Goal: Task Accomplishment & Management: Manage account settings

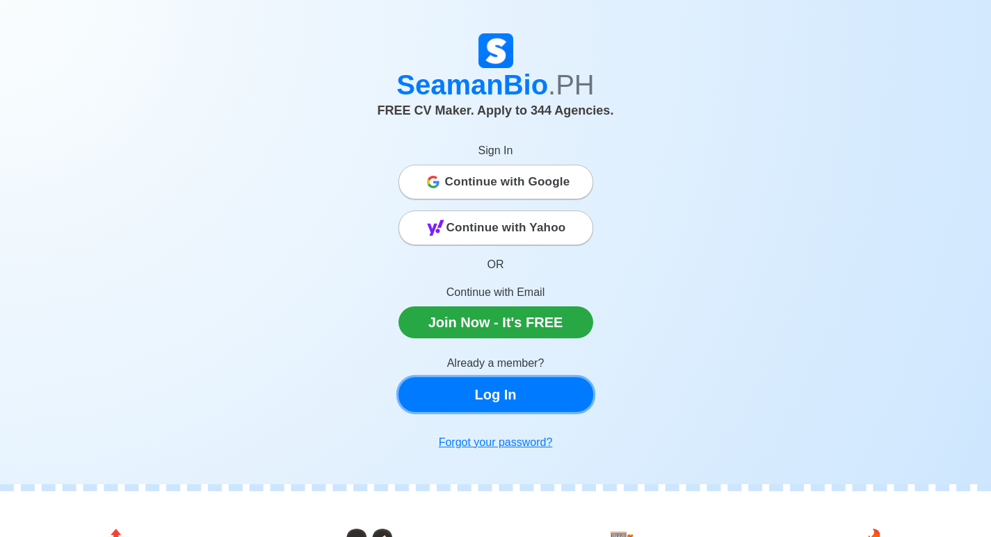
click at [525, 390] on link "Log In" at bounding box center [495, 394] width 195 height 35
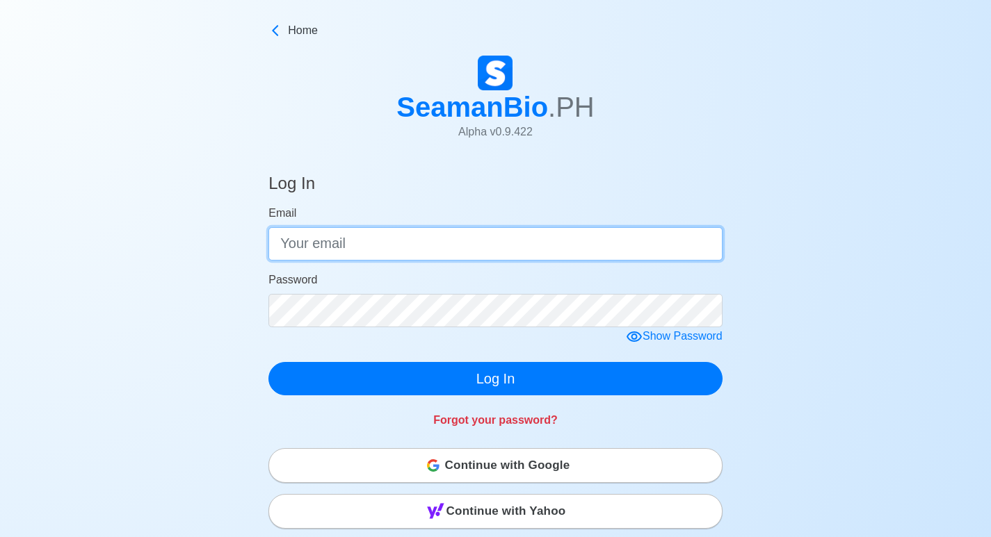
click at [346, 237] on input "Email" at bounding box center [495, 243] width 454 height 33
type input "[EMAIL_ADDRESS][DOMAIN_NAME]"
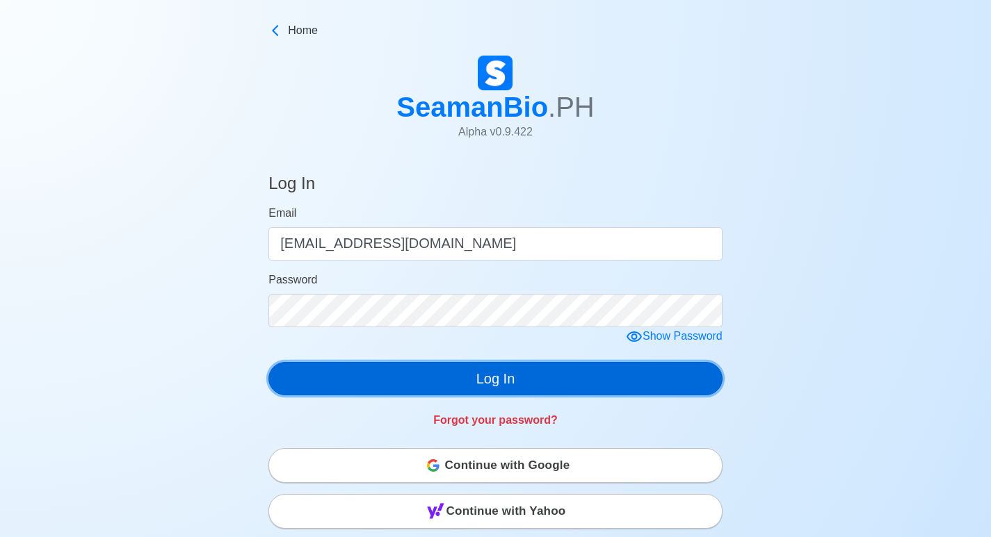
click at [400, 373] on button "Log In" at bounding box center [495, 378] width 454 height 33
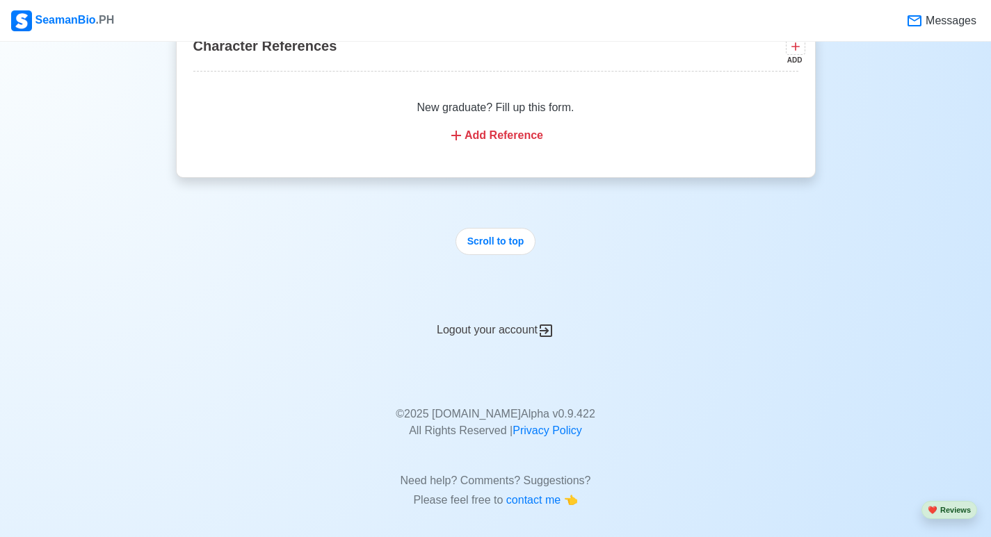
scroll to position [3340, 0]
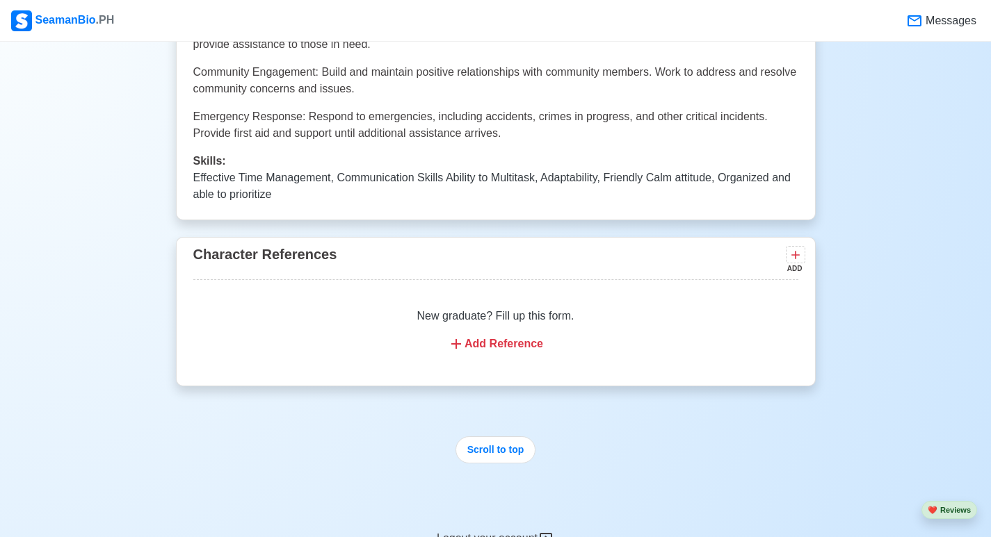
click at [496, 336] on div "Add Reference" at bounding box center [495, 344] width 571 height 17
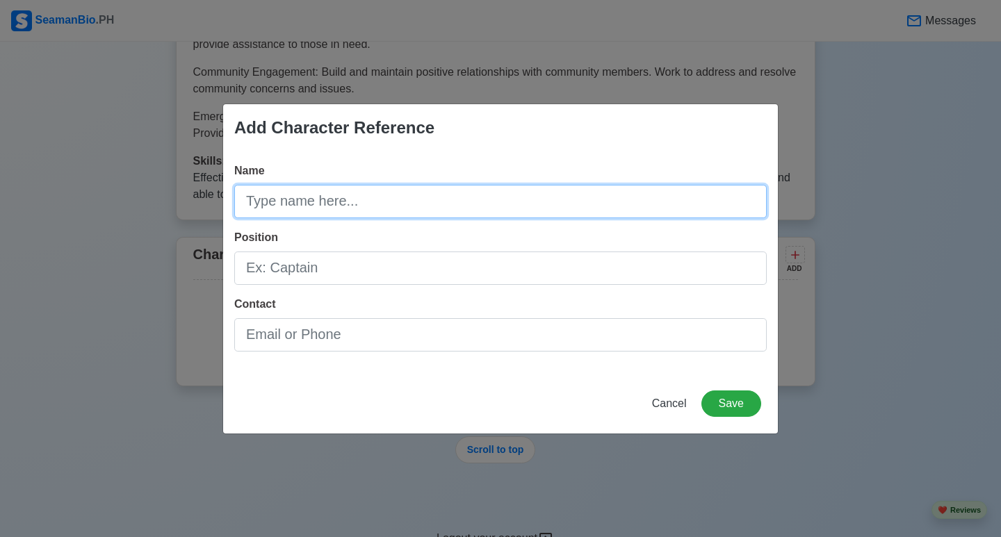
click at [276, 204] on input "Name" at bounding box center [500, 201] width 533 height 33
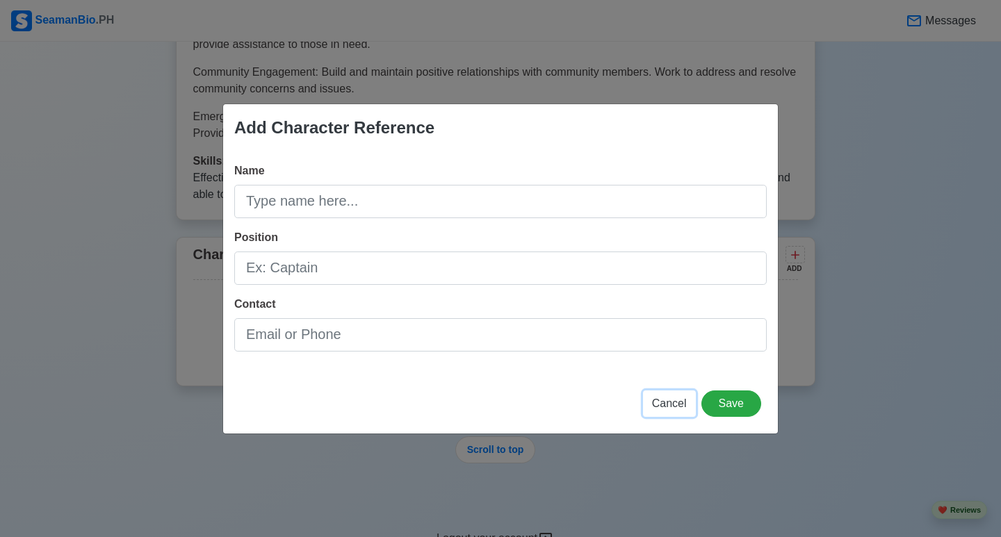
click at [663, 403] on span "Cancel" at bounding box center [669, 404] width 35 height 12
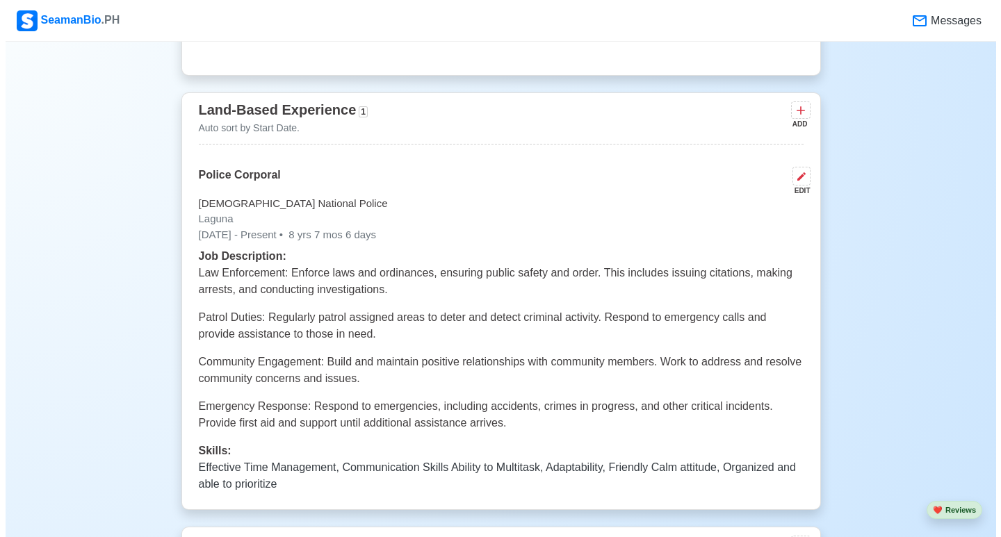
scroll to position [3062, 0]
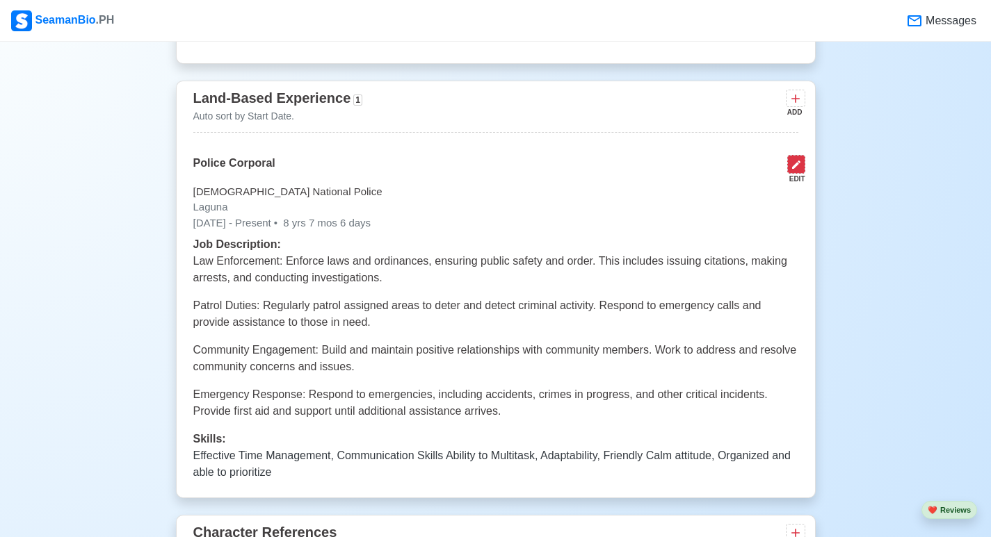
click at [799, 159] on icon at bounding box center [795, 164] width 11 height 11
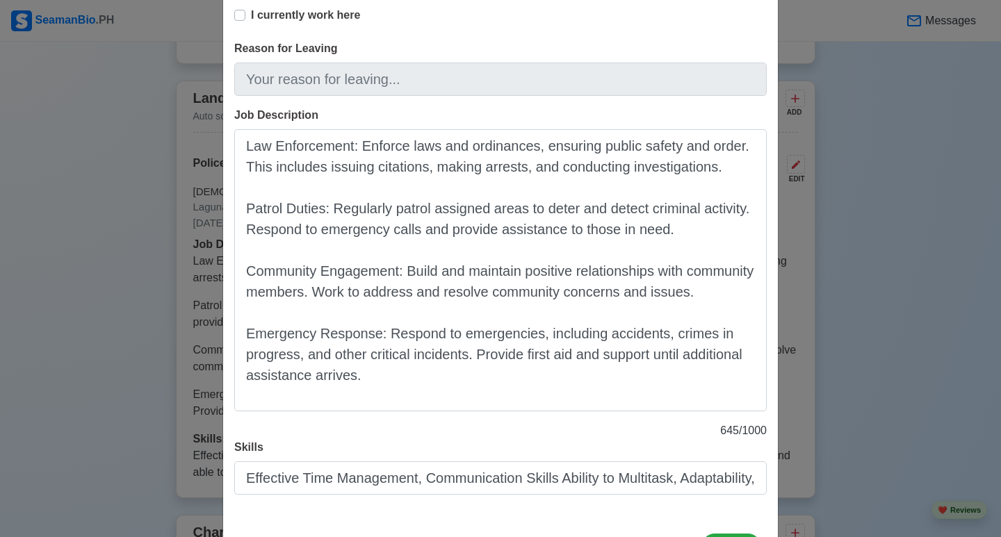
scroll to position [348, 0]
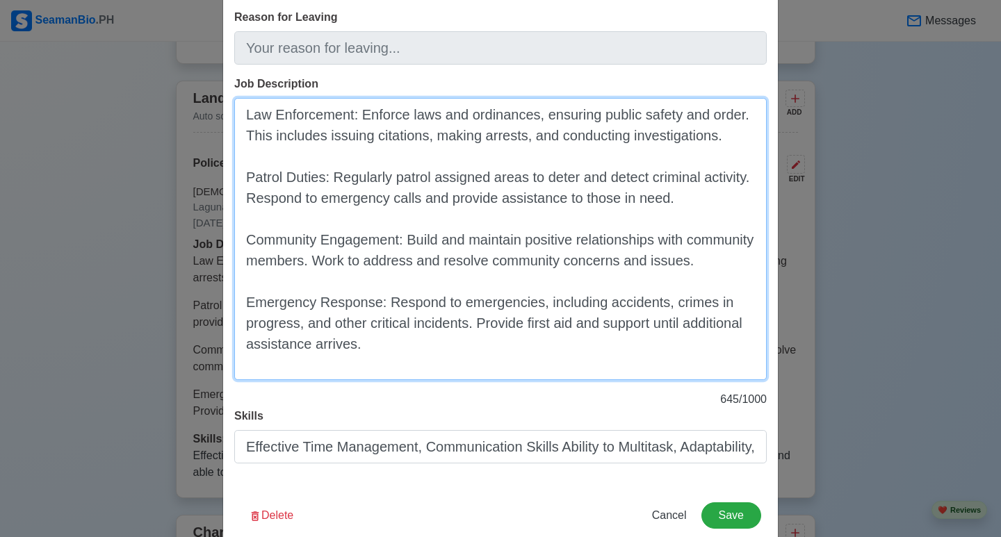
click at [352, 116] on textarea "Law Enforcement: Enforce laws and ordinances, ensuring public safety and order.…" at bounding box center [500, 239] width 533 height 282
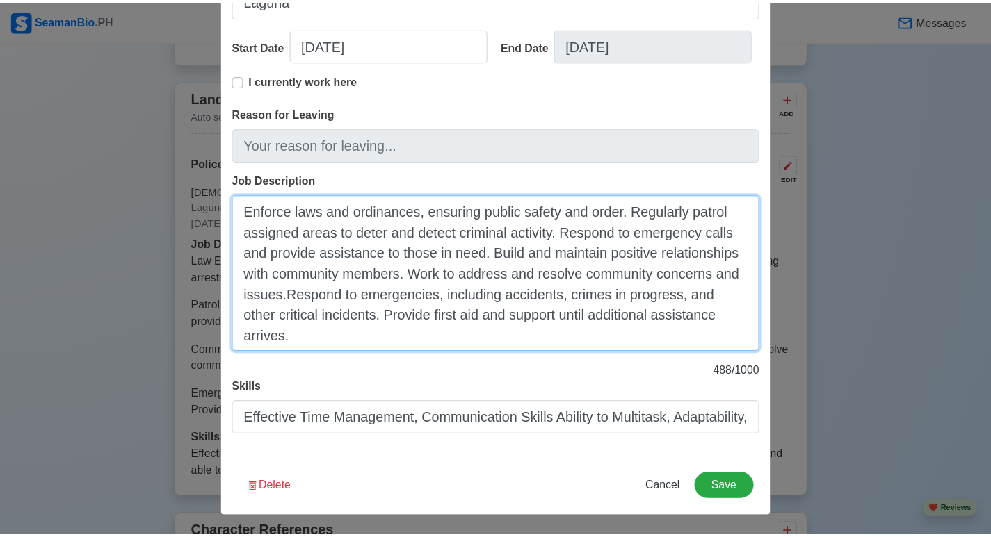
scroll to position [230, 0]
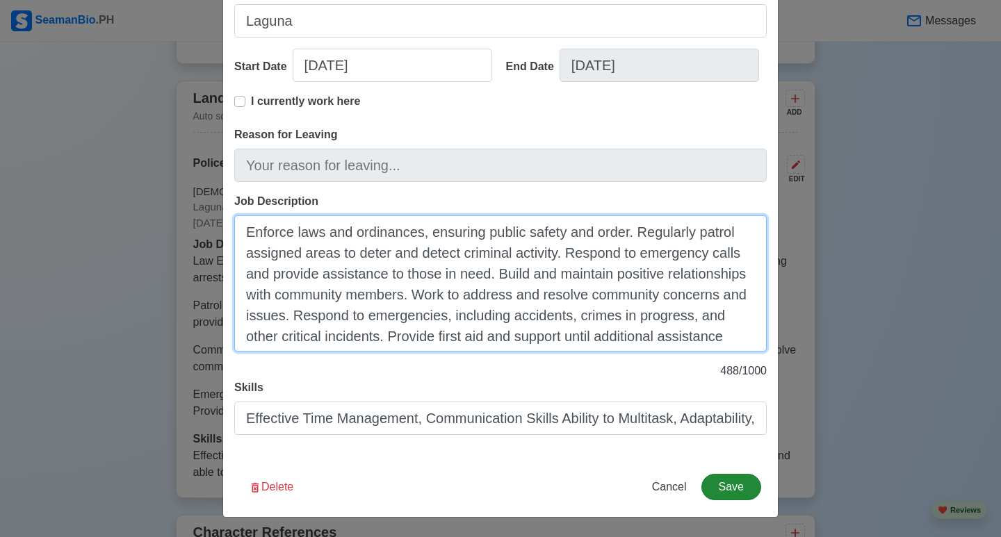
type textarea "Enforce laws and ordinances, ensuring public safety and order. Regularly patrol…"
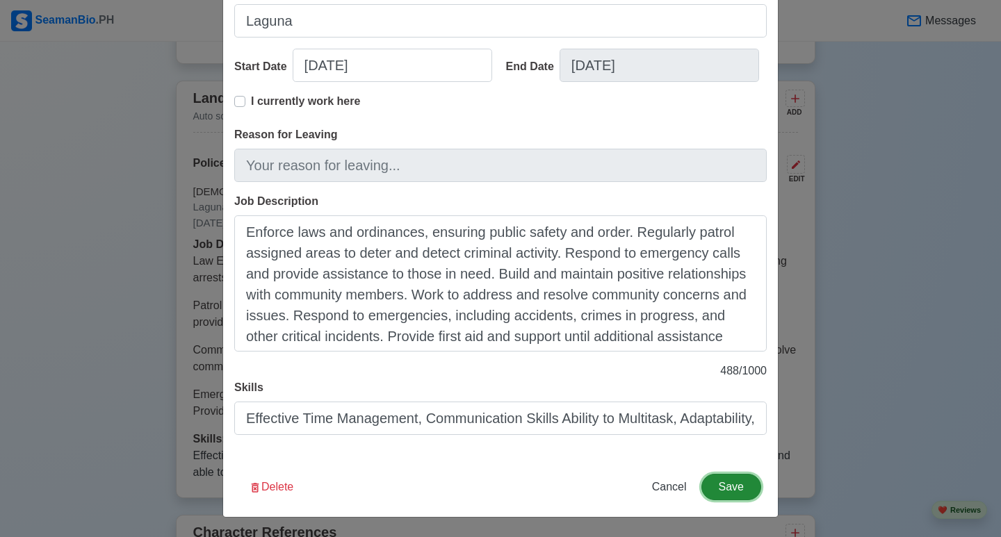
click at [738, 489] on button "Save" at bounding box center [731, 487] width 60 height 26
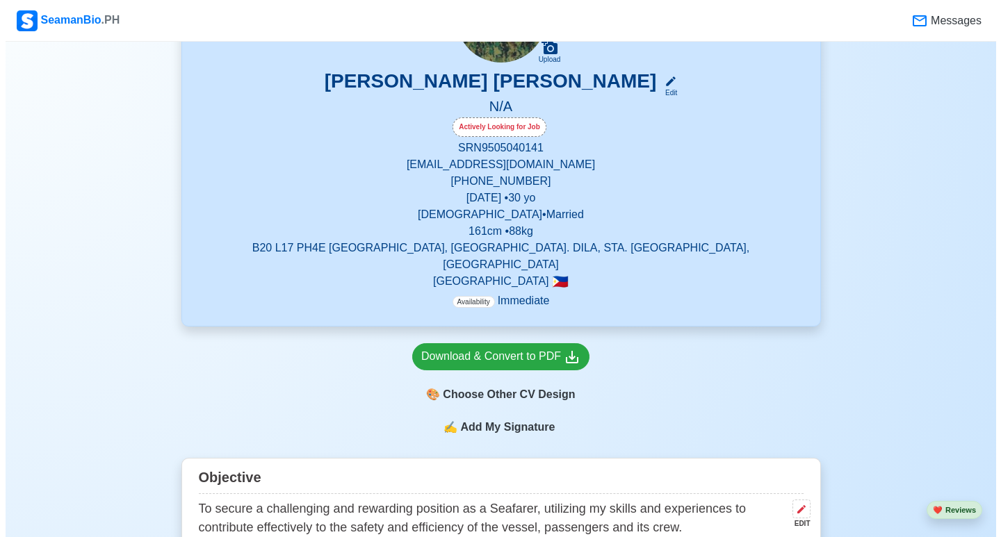
scroll to position [389, 0]
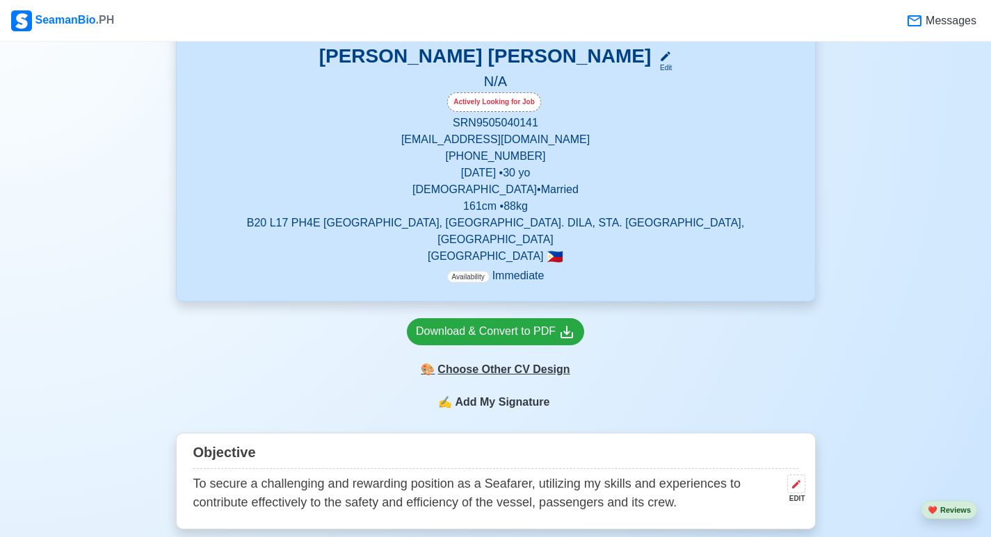
click at [471, 359] on div "🎨 Choose Other CV Design" at bounding box center [495, 370] width 177 height 26
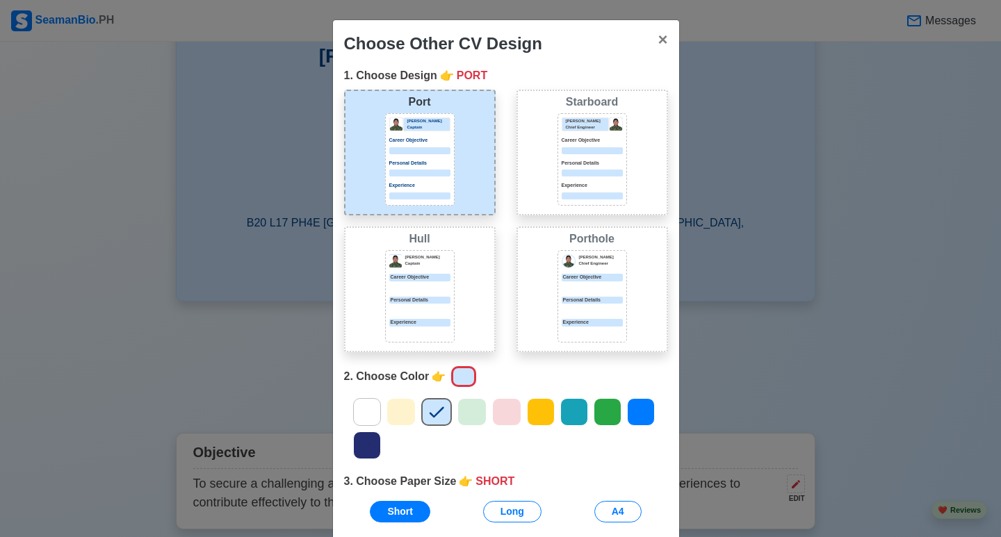
click at [631, 414] on icon at bounding box center [641, 412] width 21 height 21
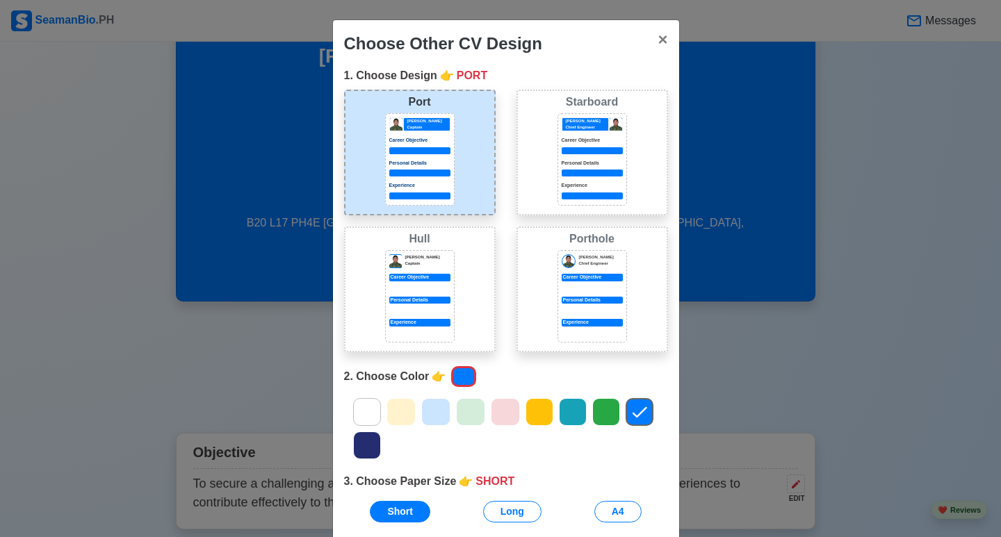
click at [569, 419] on icon at bounding box center [572, 412] width 21 height 21
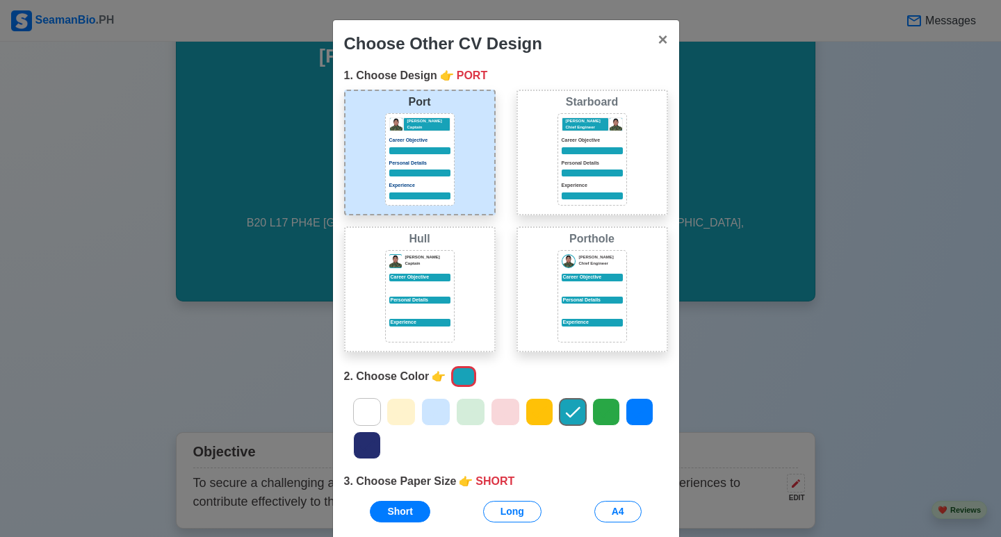
click at [503, 414] on icon at bounding box center [505, 412] width 21 height 21
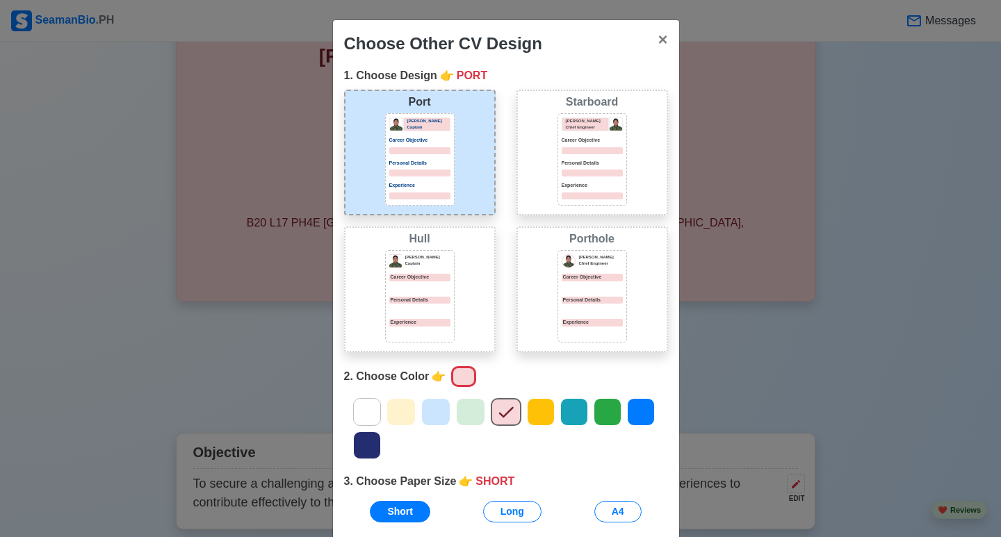
click at [437, 413] on icon at bounding box center [435, 412] width 21 height 21
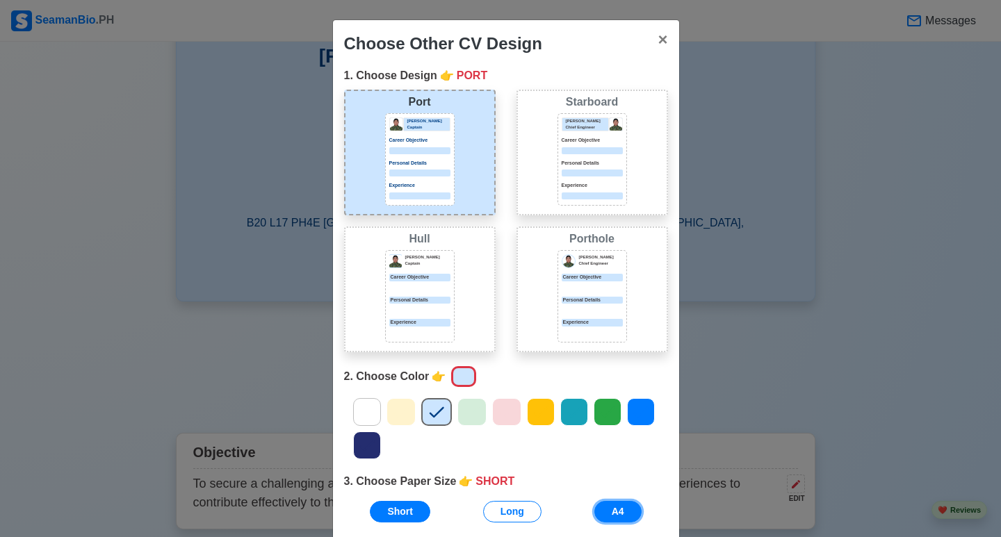
click at [611, 514] on button "A4" at bounding box center [617, 512] width 47 height 22
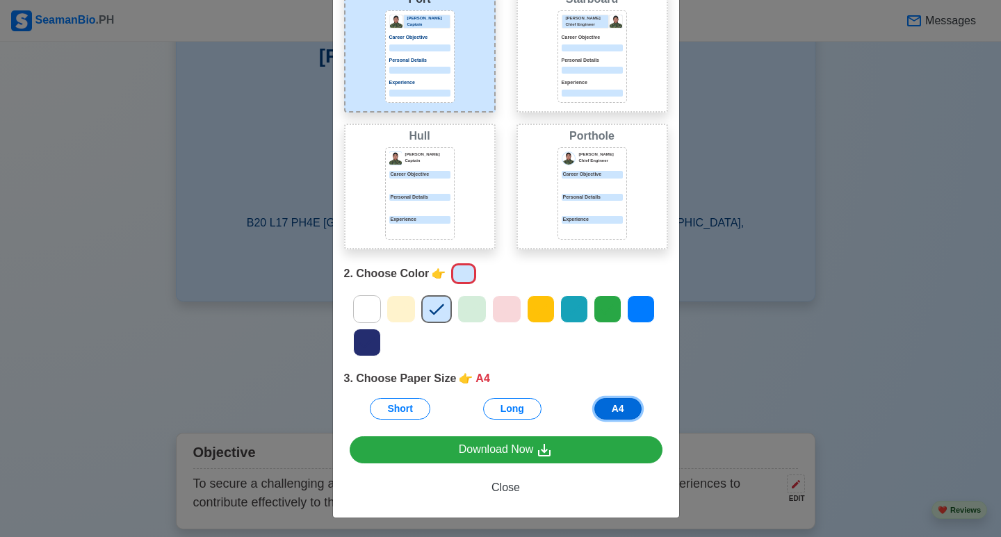
scroll to position [104, 0]
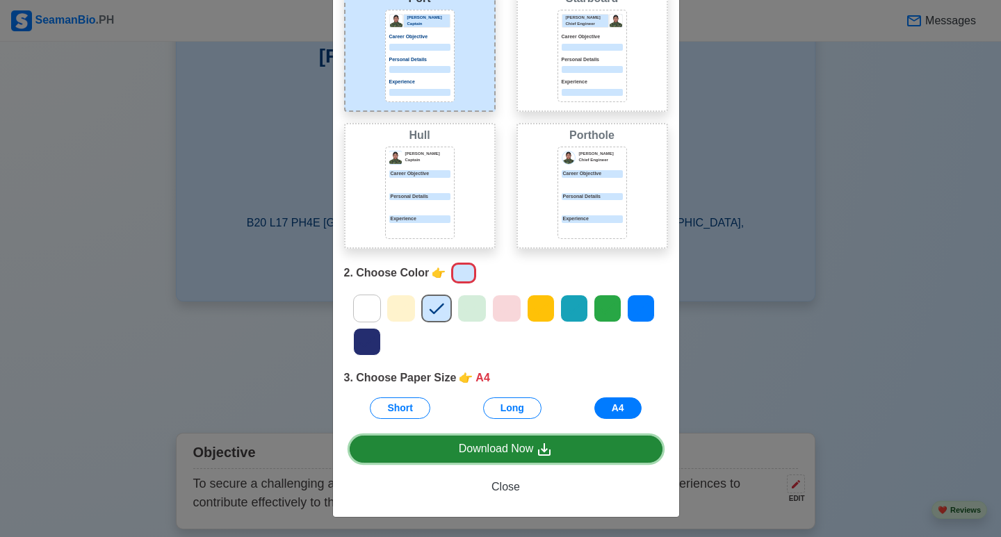
click at [521, 453] on div "Download Now" at bounding box center [506, 449] width 95 height 17
